Goal: Task Accomplishment & Management: Manage account settings

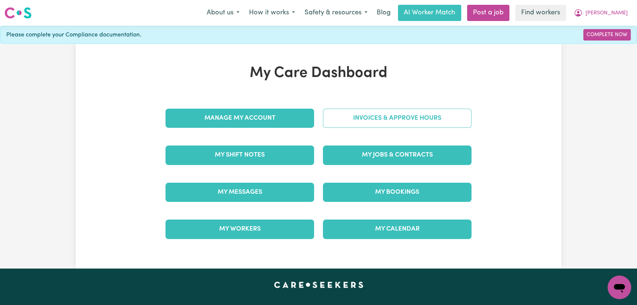
click at [409, 121] on link "Invoices & Approve Hours" at bounding box center [397, 118] width 149 height 19
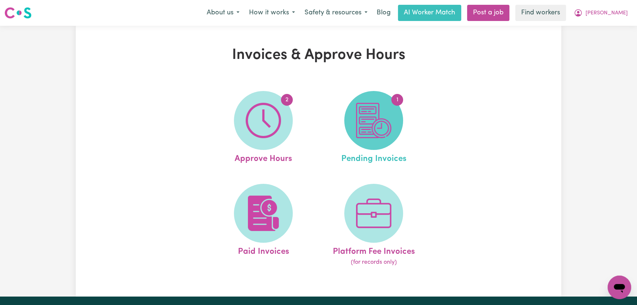
click at [379, 128] on img at bounding box center [373, 120] width 35 height 35
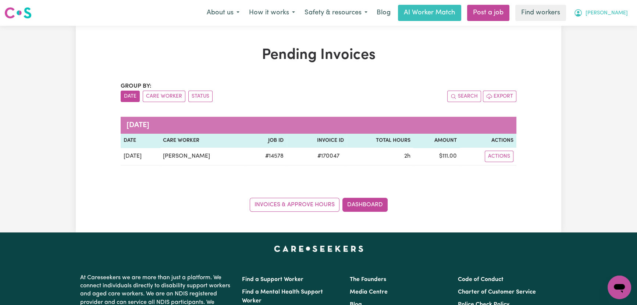
click at [626, 14] on span "[PERSON_NAME]" at bounding box center [607, 13] width 42 height 8
click at [621, 28] on link "My Dashboard" at bounding box center [603, 29] width 58 height 14
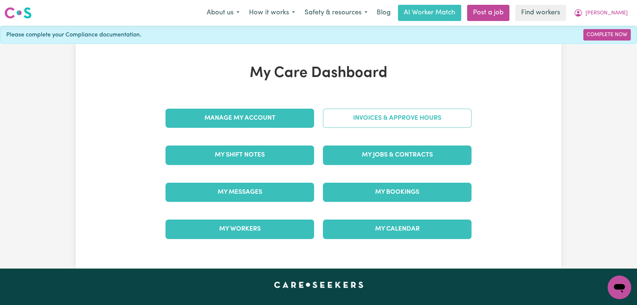
click at [336, 121] on link "Invoices & Approve Hours" at bounding box center [397, 118] width 149 height 19
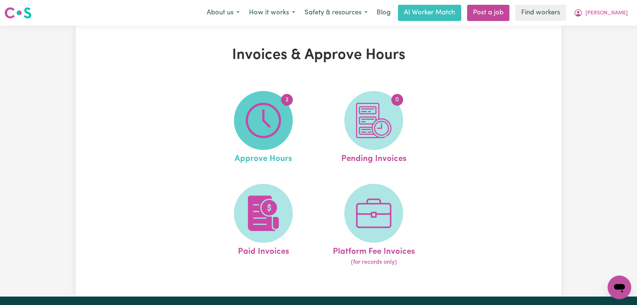
click at [267, 128] on img at bounding box center [263, 120] width 35 height 35
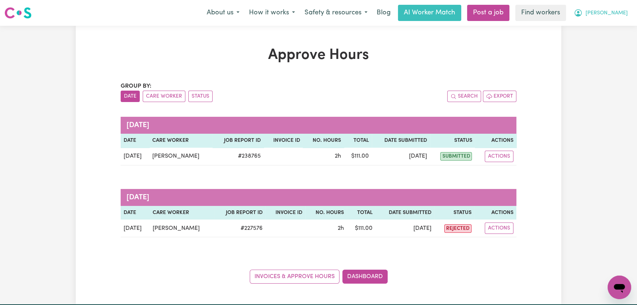
click at [622, 13] on span "[PERSON_NAME]" at bounding box center [607, 13] width 42 height 8
click at [618, 32] on link "My Dashboard" at bounding box center [603, 29] width 58 height 14
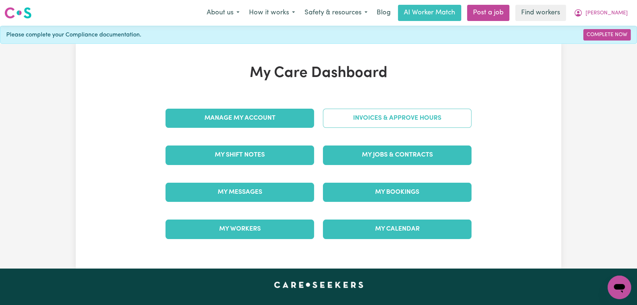
click at [414, 118] on link "Invoices & Approve Hours" at bounding box center [397, 118] width 149 height 19
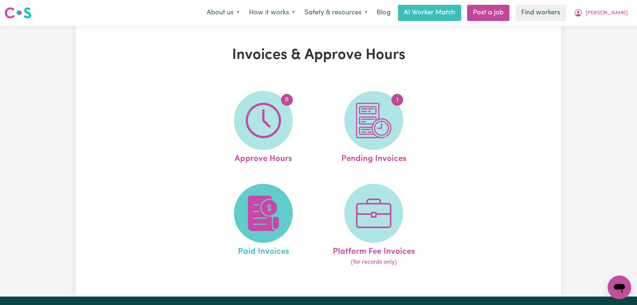
click at [267, 207] on img at bounding box center [263, 212] width 35 height 35
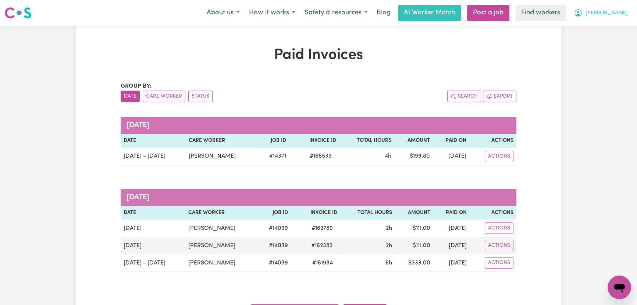
click at [612, 12] on button "[PERSON_NAME]" at bounding box center [601, 12] width 64 height 15
click at [624, 14] on span "[PERSON_NAME]" at bounding box center [607, 13] width 42 height 8
click at [611, 15] on button "[PERSON_NAME]" at bounding box center [601, 12] width 64 height 15
click at [608, 41] on link "Logout" at bounding box center [603, 42] width 58 height 14
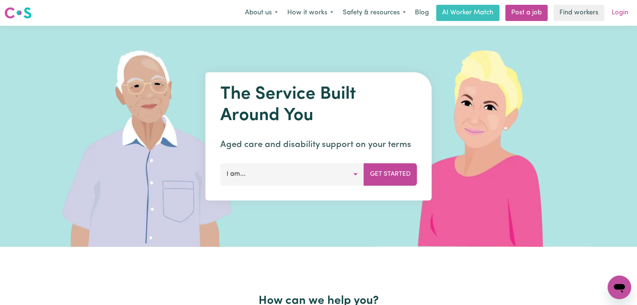
click at [618, 11] on link "Login" at bounding box center [619, 13] width 25 height 16
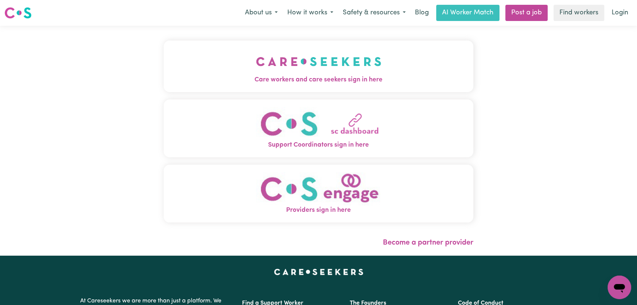
click at [285, 185] on img "Providers sign in here" at bounding box center [318, 188] width 125 height 33
click at [256, 66] on img "Care workers and care seekers sign in here" at bounding box center [318, 61] width 125 height 27
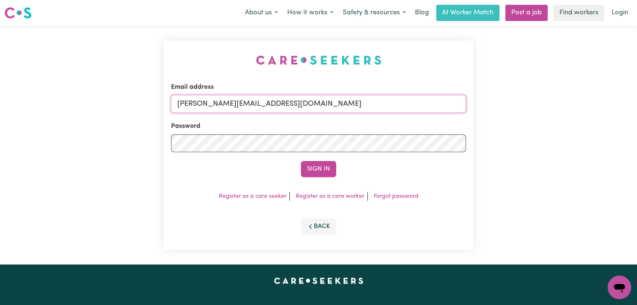
click at [323, 102] on input "lindsay+engage@careseekers.com.au" at bounding box center [318, 104] width 295 height 18
drag, startPoint x: 353, startPoint y: 108, endPoint x: 213, endPoint y: 106, distance: 139.4
click at [213, 106] on input "superuser~kyliecarsonYS@careseekers.com.au" at bounding box center [318, 104] width 295 height 18
type input "superuser~kyliecarsonYS@careseekers.com.au"
drag, startPoint x: 310, startPoint y: 166, endPoint x: 291, endPoint y: 162, distance: 19.6
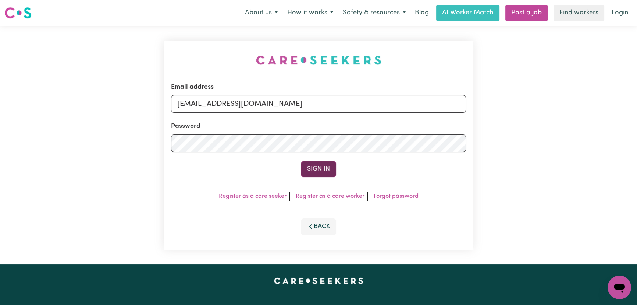
click at [310, 166] on button "Sign In" at bounding box center [318, 169] width 35 height 16
